Goal: Transaction & Acquisition: Purchase product/service

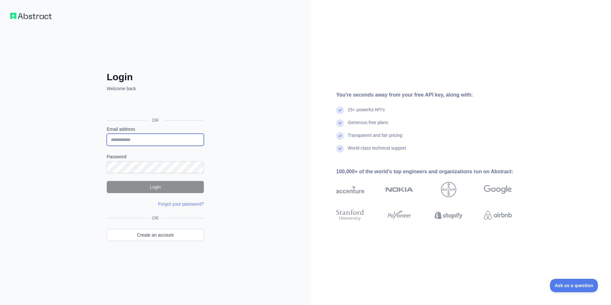
click at [142, 136] on input "Email address" at bounding box center [155, 140] width 97 height 12
type input "**********"
click at [160, 185] on button "Login" at bounding box center [155, 187] width 97 height 12
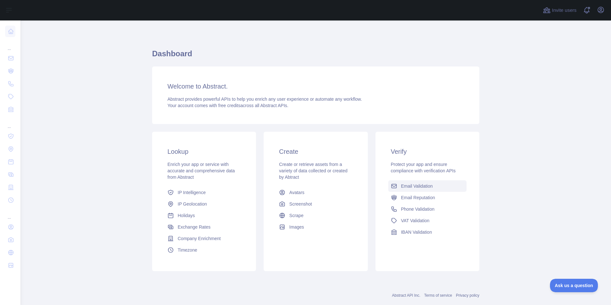
click at [411, 187] on span "Email Validation" at bounding box center [417, 186] width 32 height 6
click at [412, 187] on span "Email Validation" at bounding box center [417, 186] width 32 height 6
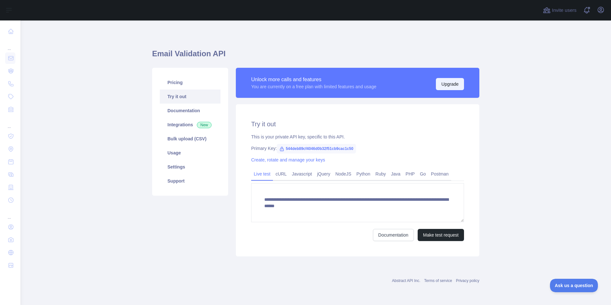
click at [456, 81] on button "Upgrade" at bounding box center [450, 84] width 28 height 12
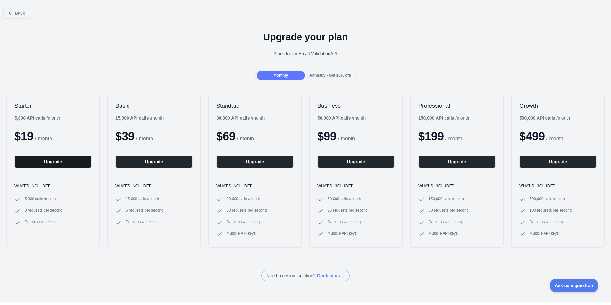
click at [33, 162] on button "Upgrade" at bounding box center [52, 162] width 77 height 12
click at [19, 13] on span "Back" at bounding box center [20, 13] width 10 height 5
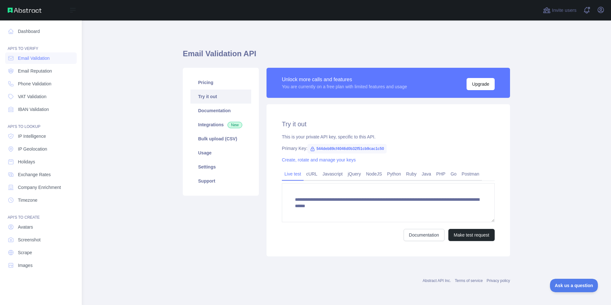
click at [10, 11] on img at bounding box center [25, 10] width 34 height 5
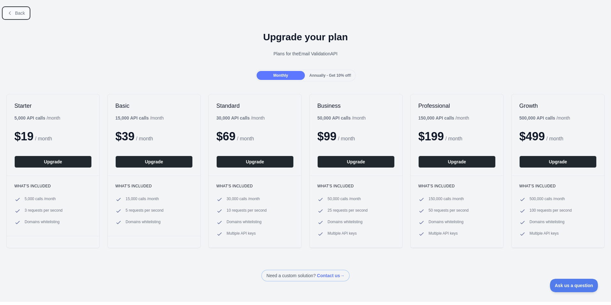
click at [16, 12] on span "Back" at bounding box center [20, 13] width 10 height 5
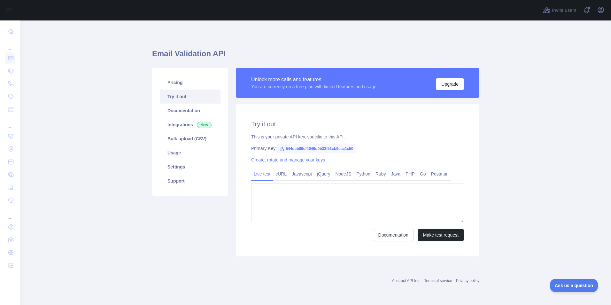
type textarea "**********"
click at [7, 12] on icon at bounding box center [9, 10] width 8 height 8
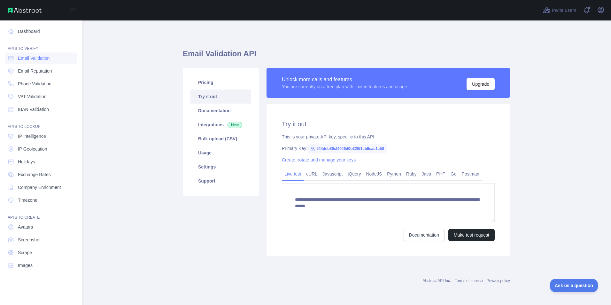
click at [24, 10] on img at bounding box center [25, 10] width 34 height 5
click at [15, 30] on link "Dashboard" at bounding box center [41, 32] width 72 height 12
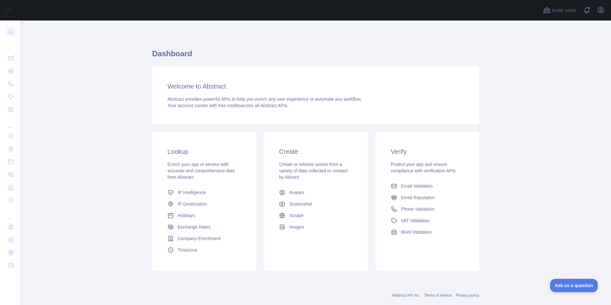
click at [408, 208] on span "Phone Validation" at bounding box center [418, 209] width 34 height 6
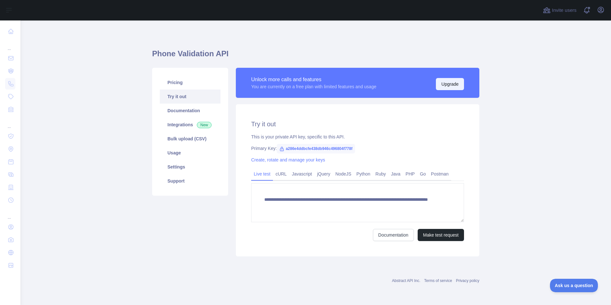
click at [443, 83] on button "Upgrade" at bounding box center [450, 84] width 28 height 12
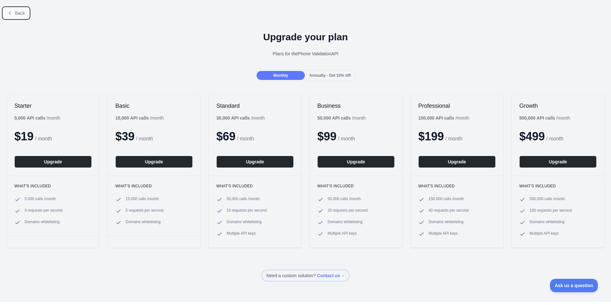
click at [17, 17] on button "Back" at bounding box center [16, 13] width 26 height 11
